Goal: Task Accomplishment & Management: Complete application form

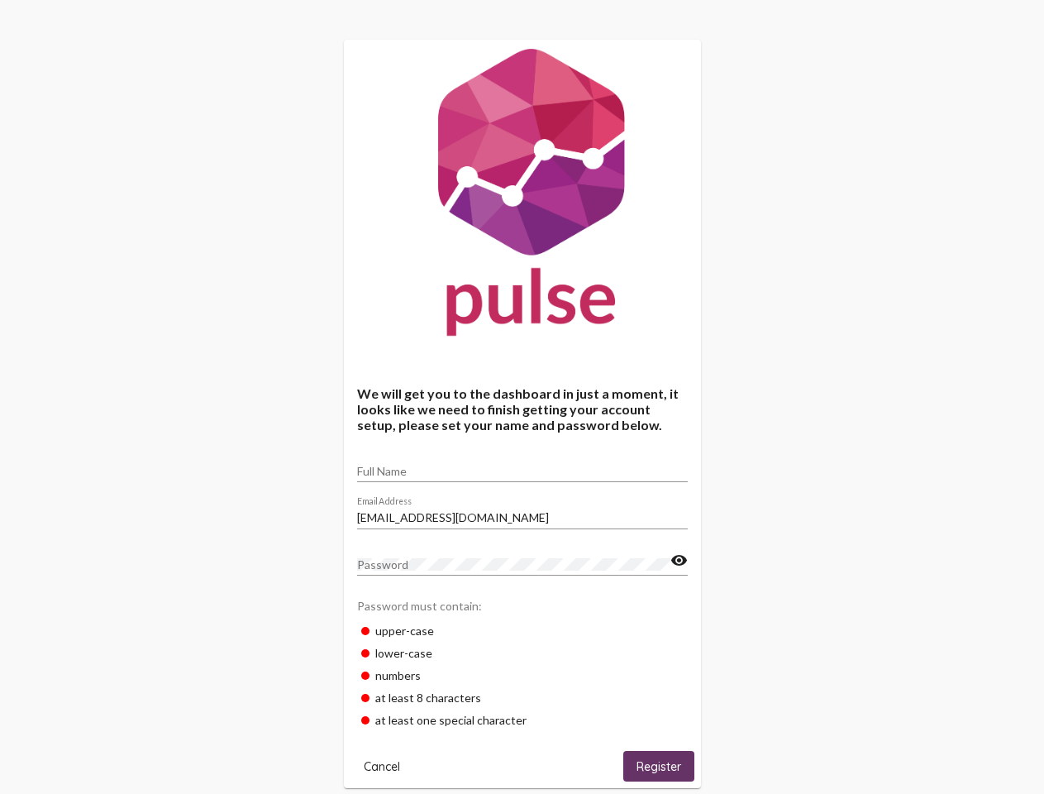
click at [523, 466] on input "Full Name" at bounding box center [522, 471] width 331 height 13
click at [523, 513] on input "[EMAIL_ADDRESS][DOMAIN_NAME]" at bounding box center [522, 517] width 331 height 13
click at [679, 561] on mat-icon "visibility" at bounding box center [679, 561] width 17 height 20
click at [382, 766] on span "Cancel" at bounding box center [382, 766] width 36 height 15
click at [659, 766] on span "Register" at bounding box center [659, 766] width 45 height 15
